Goal: Task Accomplishment & Management: Complete application form

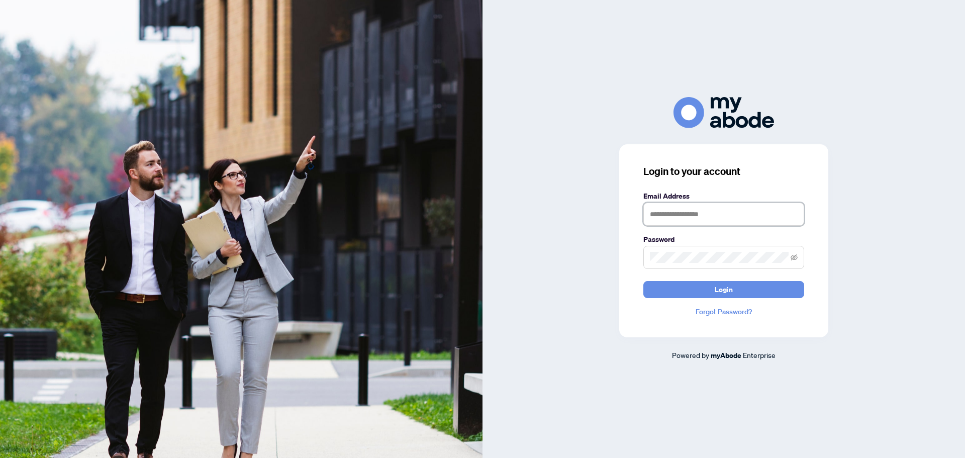
click at [703, 208] on input "text" at bounding box center [723, 213] width 161 height 23
type input "**********"
click at [738, 287] on button "Login" at bounding box center [723, 289] width 161 height 17
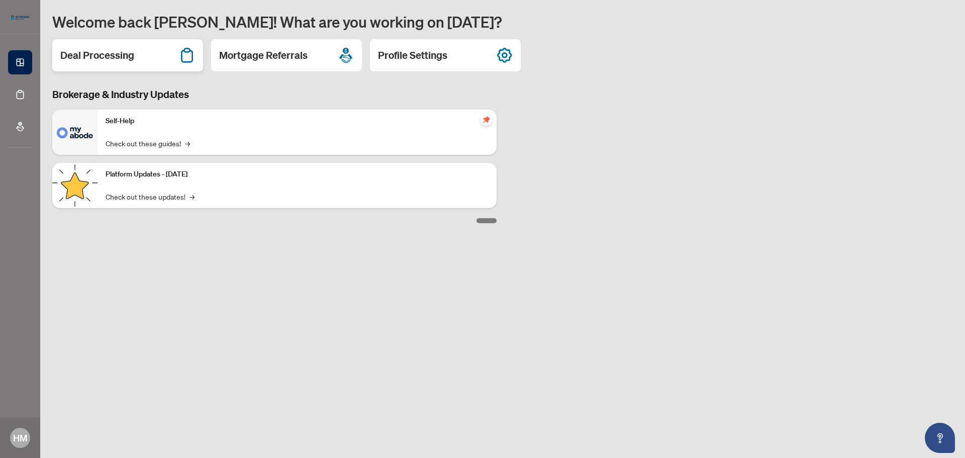
click at [127, 50] on h2 "Deal Processing" at bounding box center [97, 55] width 74 height 14
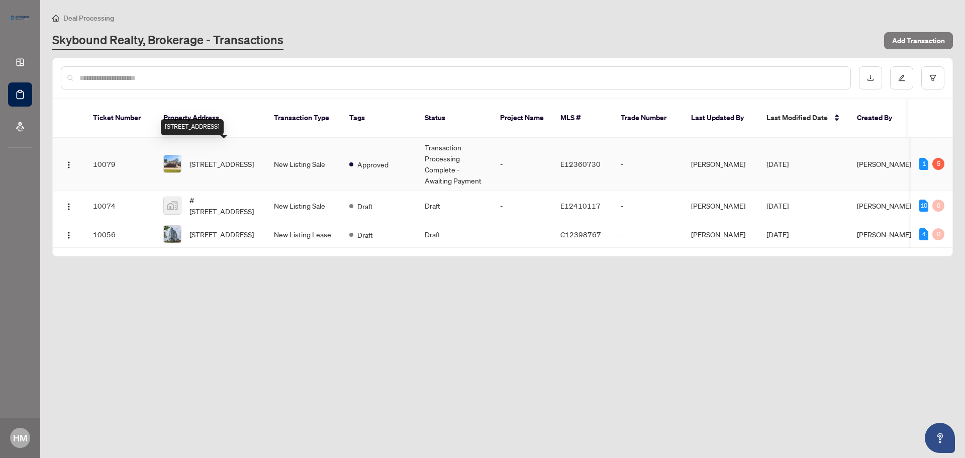
click at [226, 158] on span "[STREET_ADDRESS]" at bounding box center [221, 163] width 64 height 11
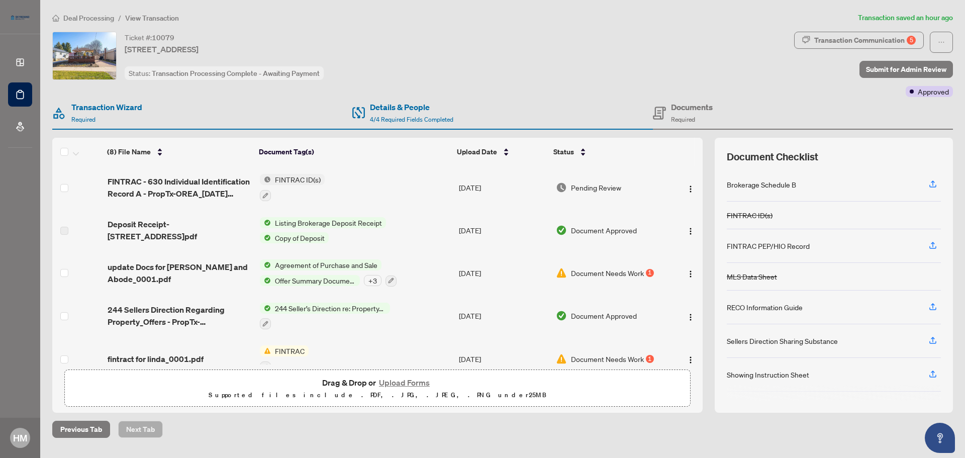
click at [398, 382] on button "Upload Forms" at bounding box center [404, 382] width 57 height 13
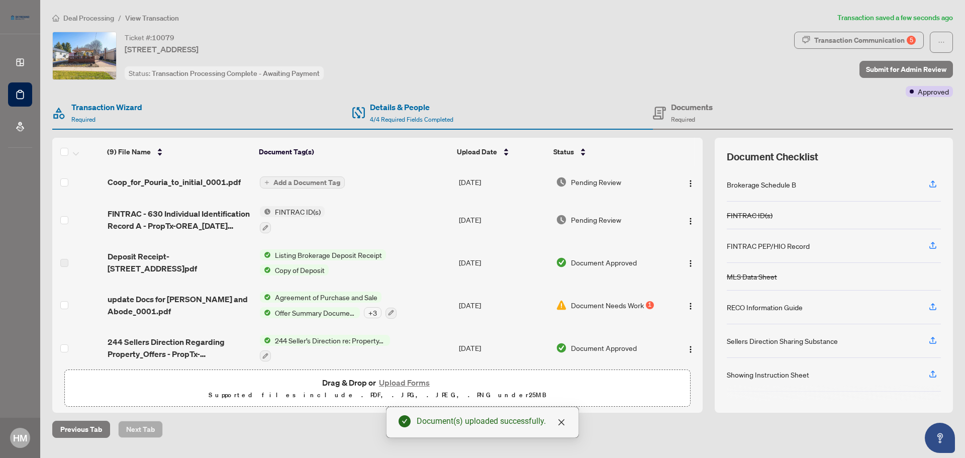
click at [325, 180] on span "Add a Document Tag" at bounding box center [306, 182] width 67 height 7
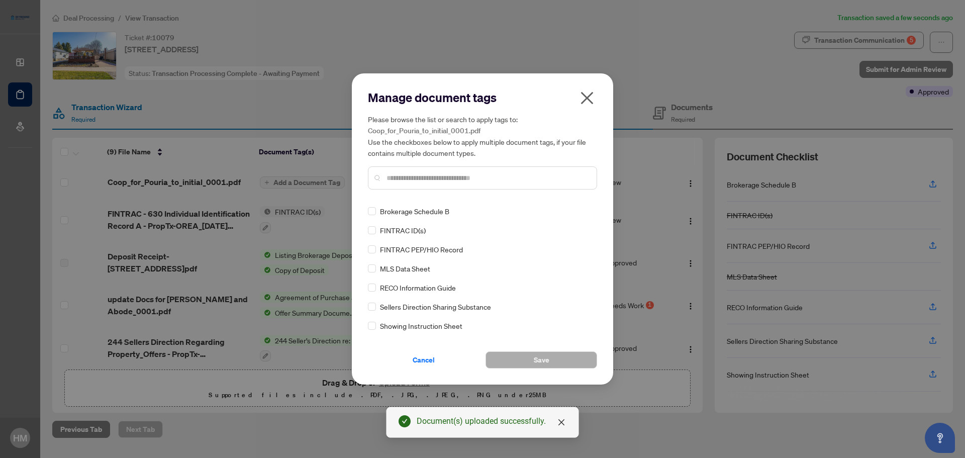
click at [400, 178] on input "text" at bounding box center [487, 177] width 202 height 11
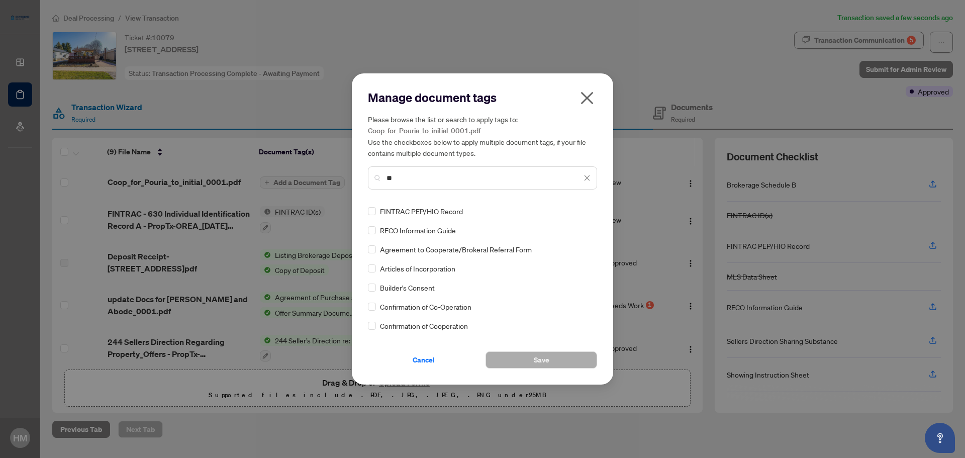
type input "**"
click at [553, 359] on button "Save" at bounding box center [541, 359] width 112 height 17
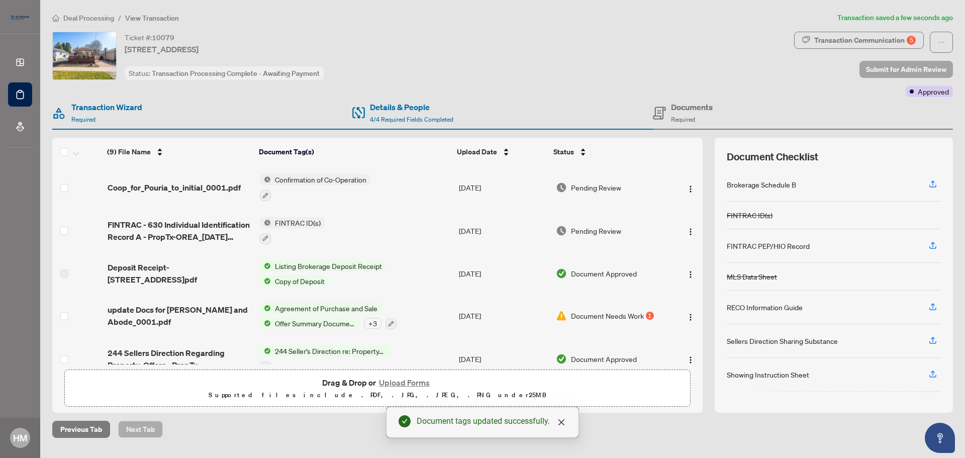
click at [922, 63] on span "Submit for Admin Review" at bounding box center [906, 69] width 80 height 16
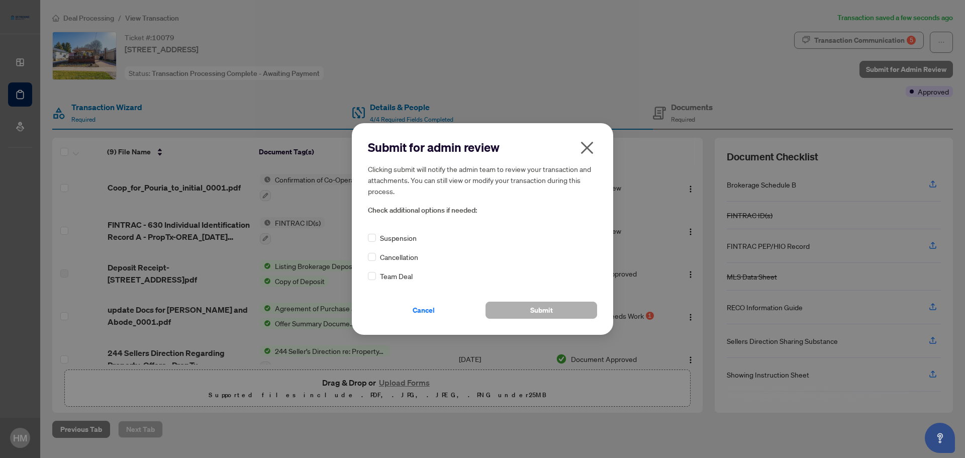
click at [562, 307] on button "Submit" at bounding box center [541, 309] width 112 height 17
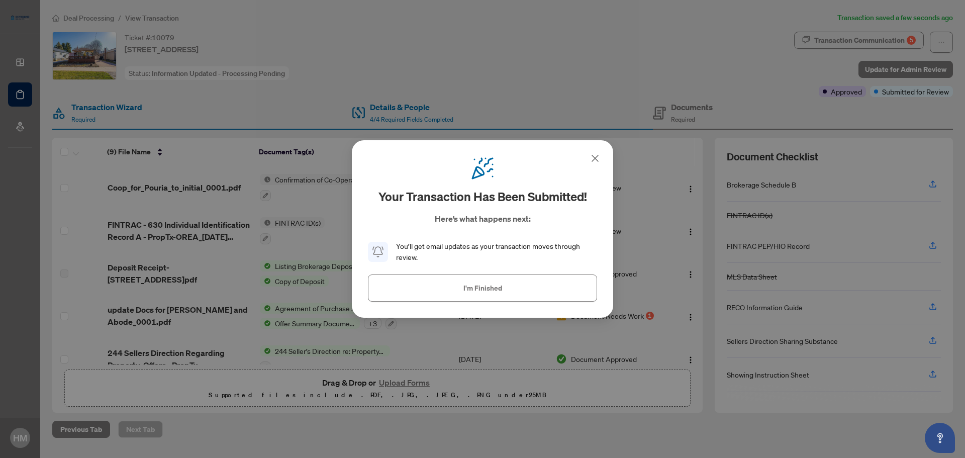
click at [595, 156] on icon at bounding box center [595, 158] width 12 height 12
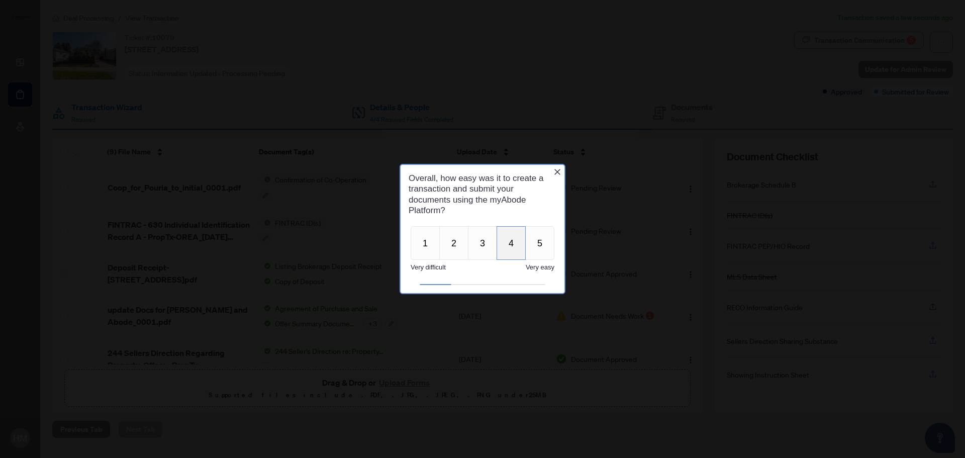
click at [497, 242] on button "4" at bounding box center [510, 243] width 29 height 34
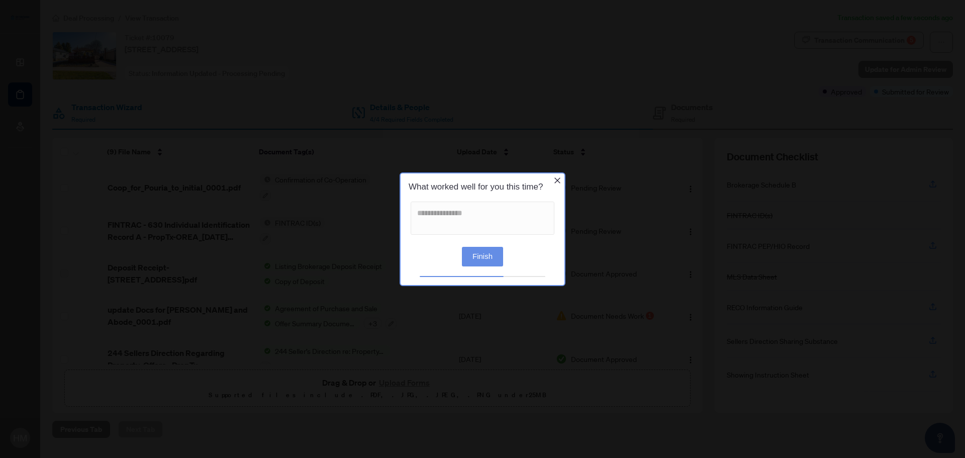
click at [488, 257] on button "Finish" at bounding box center [482, 256] width 41 height 20
